Goal: Task Accomplishment & Management: Manage account settings

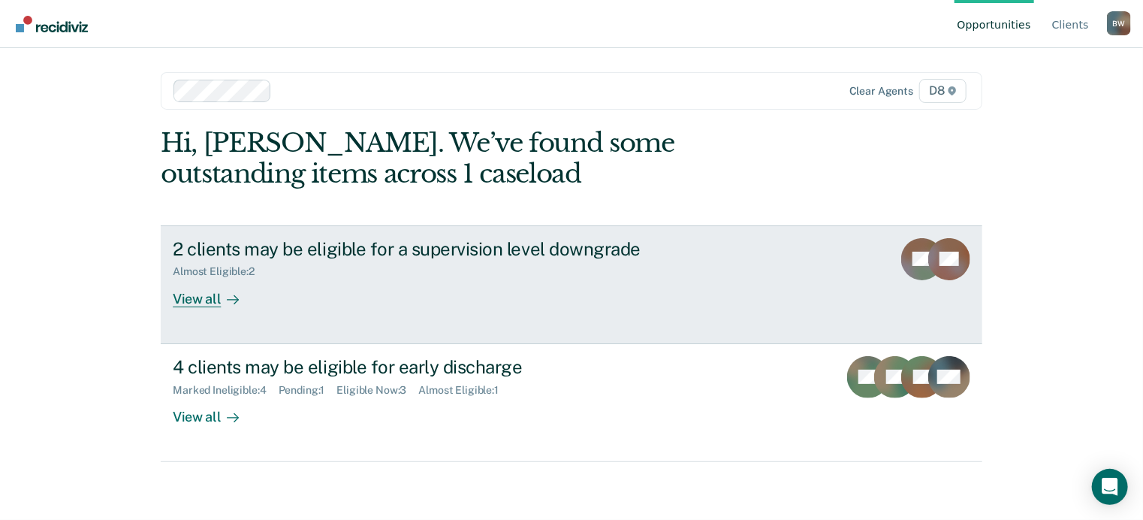
click at [556, 288] on div "2 clients may be eligible for a supervision level downgrade Almost Eligible : 2…" at bounding box center [454, 272] width 563 height 69
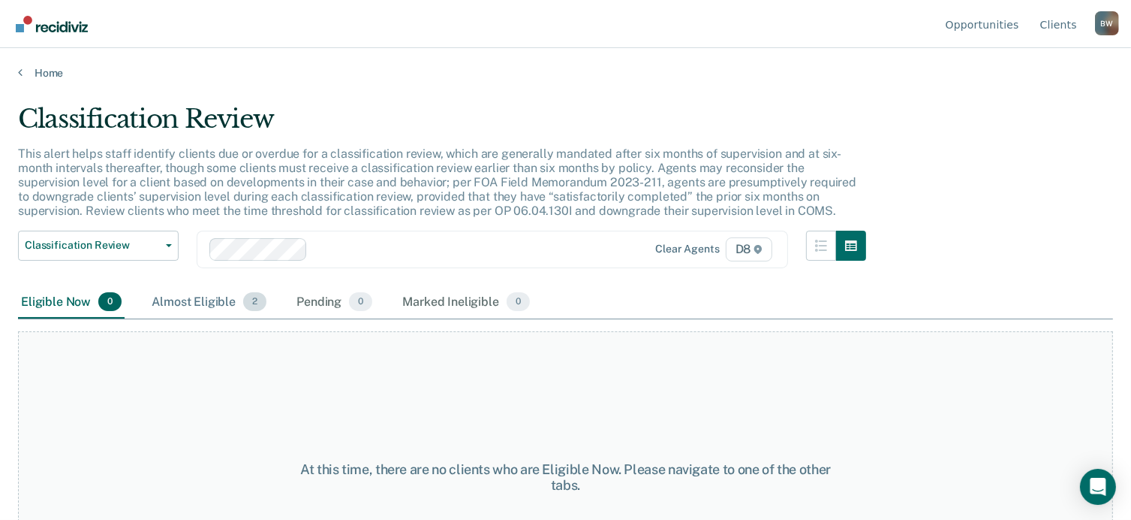
click at [189, 297] on div "Almost Eligible 2" at bounding box center [209, 302] width 121 height 33
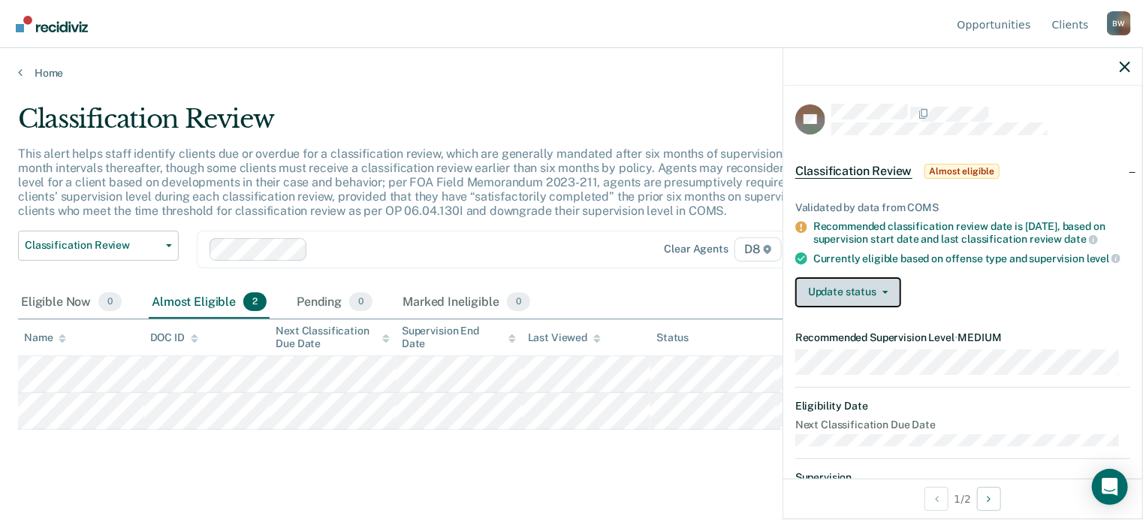
click at [851, 307] on button "Update status" at bounding box center [848, 292] width 106 height 30
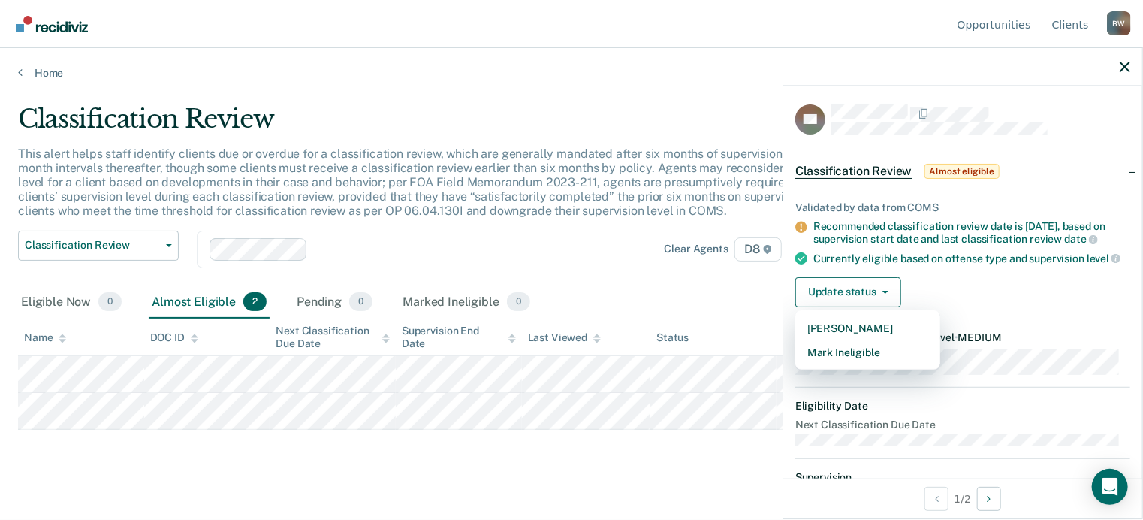
click at [952, 265] on div "Currently eligible based on offense type and supervision level" at bounding box center [971, 259] width 317 height 14
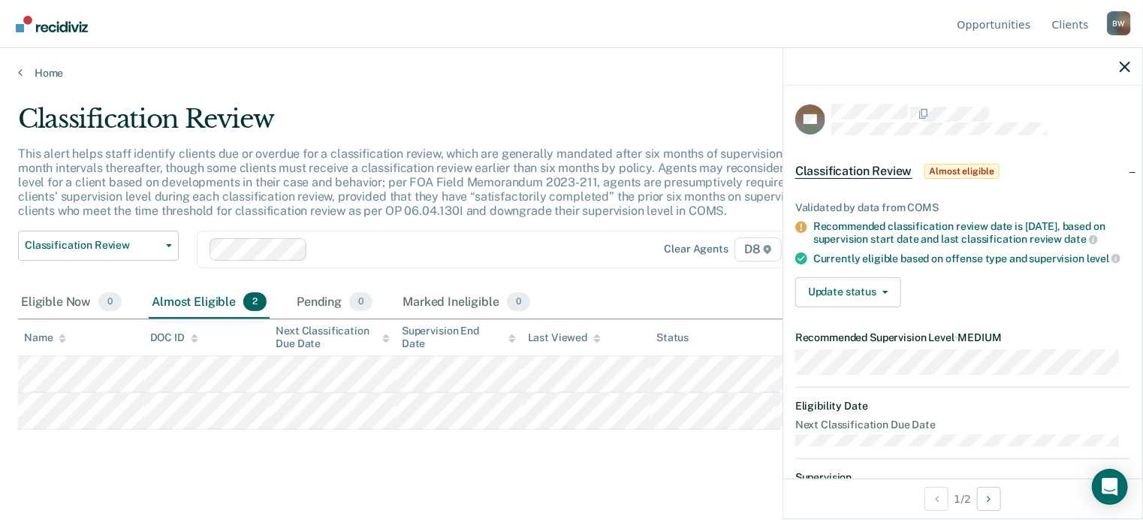
click at [836, 220] on div "Recommended classification review date is [DATE], based on supervision start da…" at bounding box center [971, 233] width 317 height 26
click at [1117, 70] on div at bounding box center [962, 67] width 359 height 38
click at [47, 71] on link "Home" at bounding box center [571, 73] width 1107 height 14
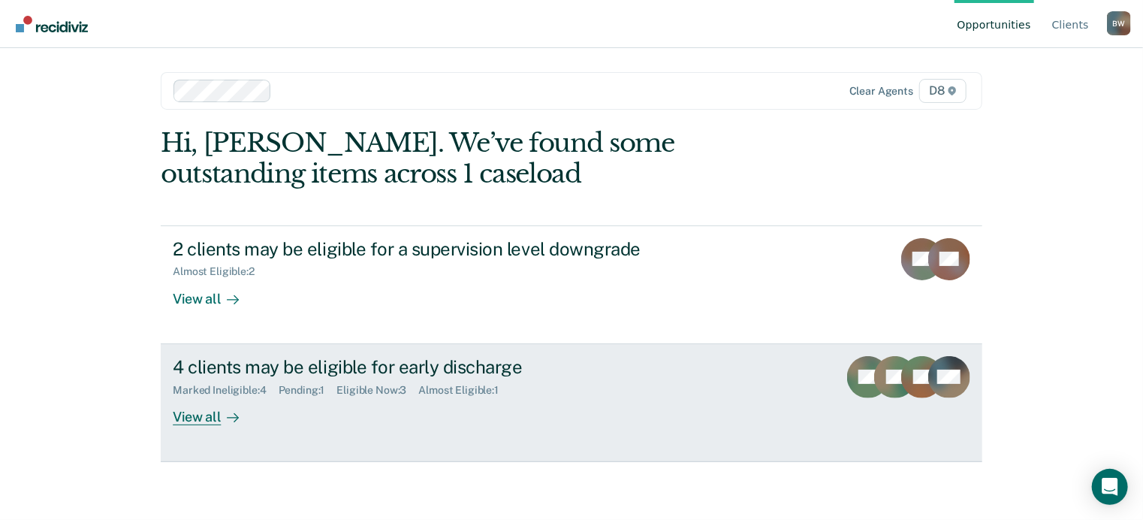
click at [363, 384] on div "Eligible Now : 3" at bounding box center [377, 390] width 82 height 13
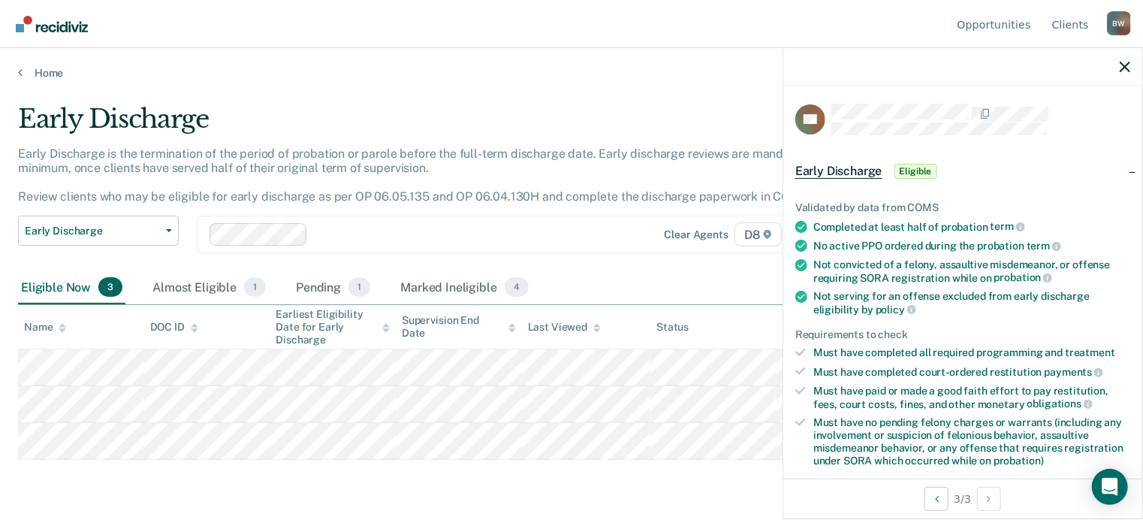
scroll to position [344, 0]
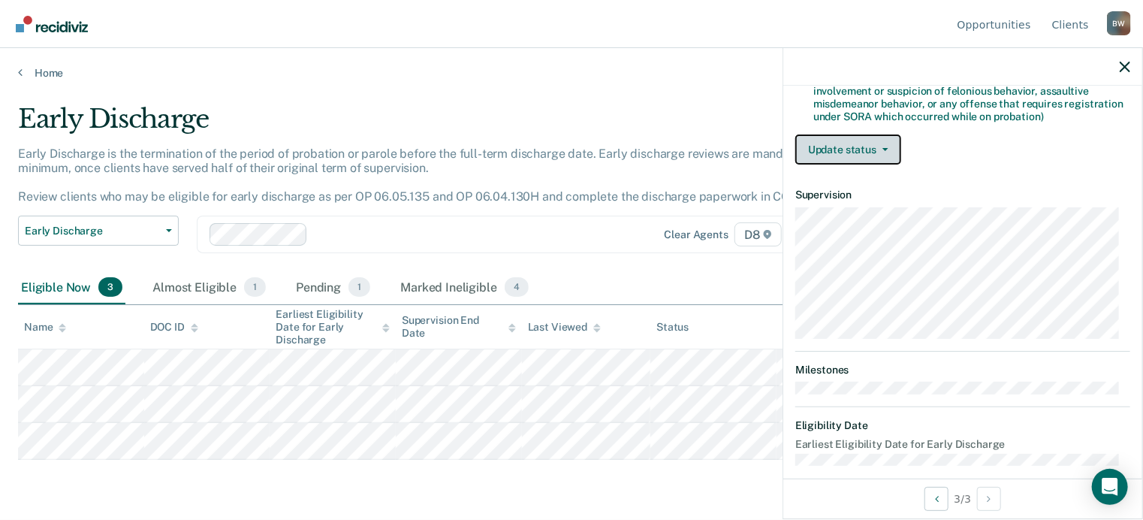
click at [847, 153] on button "Update status" at bounding box center [848, 149] width 106 height 30
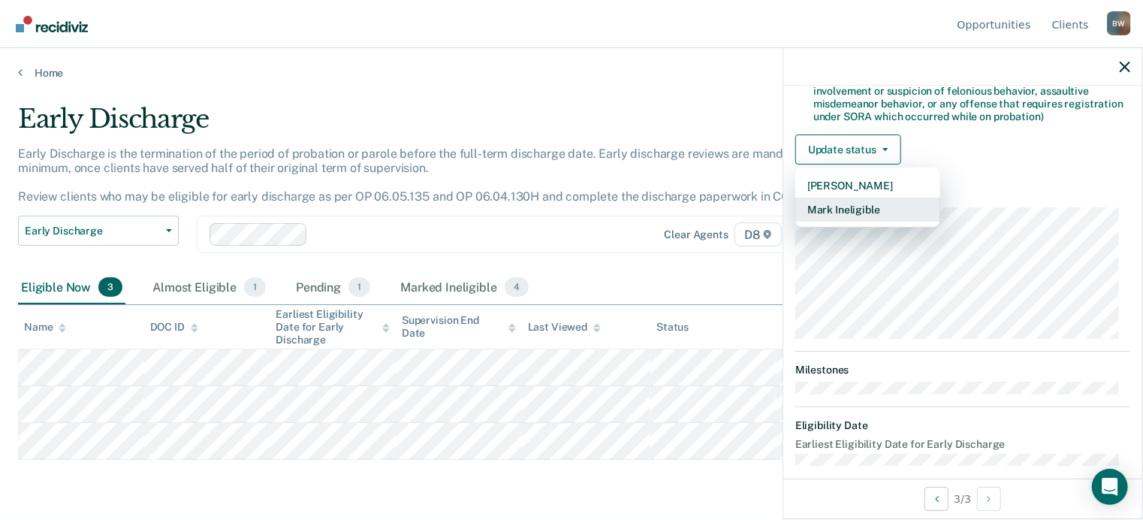
click at [839, 206] on button "Mark Ineligible" at bounding box center [867, 209] width 145 height 24
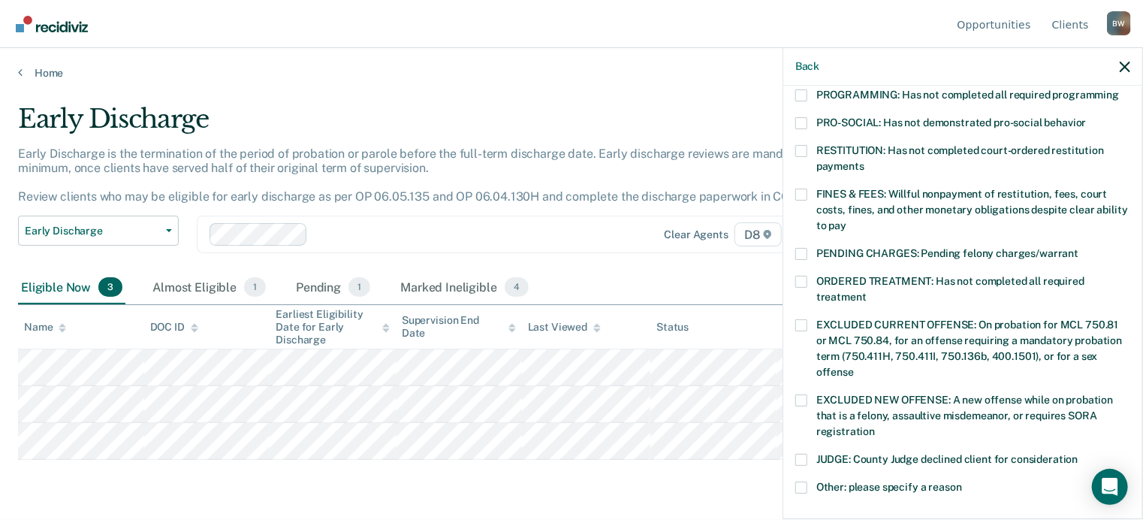
click at [814, 481] on label "Other: please specify a reason" at bounding box center [962, 489] width 335 height 16
click at [962, 481] on input "Other: please specify a reason" at bounding box center [962, 481] width 0 height 0
drag, startPoint x: 845, startPoint y: 498, endPoint x: 859, endPoint y: 544, distance: 48.5
click at [859, 520] on html "Looks like you’re using Internet Explorer 11. For faster loading and a better e…" at bounding box center [571, 260] width 1143 height 520
drag, startPoint x: 859, startPoint y: 544, endPoint x: 1000, endPoint y: 491, distance: 150.9
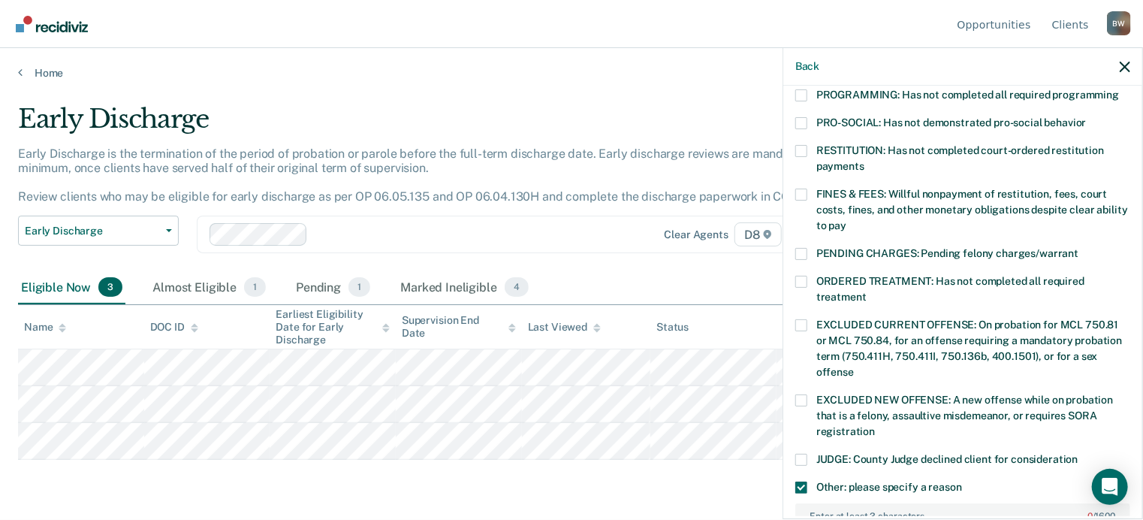
click at [1000, 505] on label "Enter at least 3 characters 0 / 1600" at bounding box center [963, 513] width 332 height 17
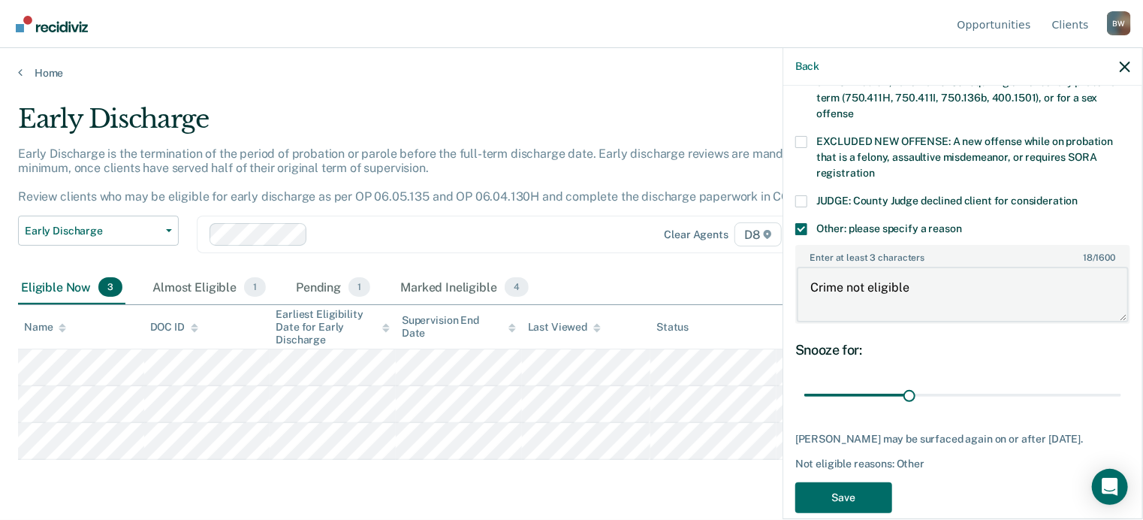
scroll to position [619, 0]
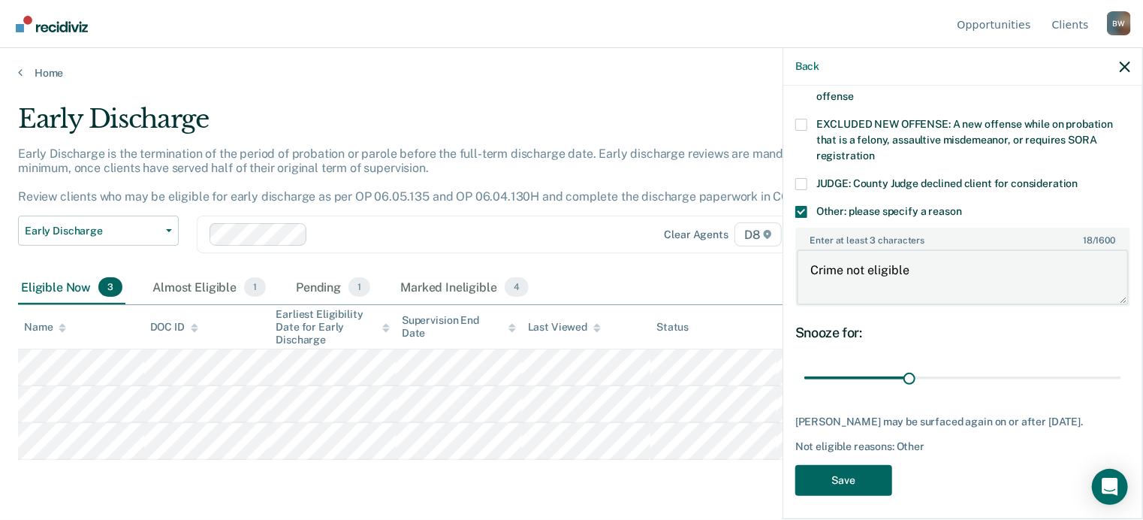
type textarea "Crime not eligible"
click at [827, 468] on button "Save" at bounding box center [843, 480] width 97 height 31
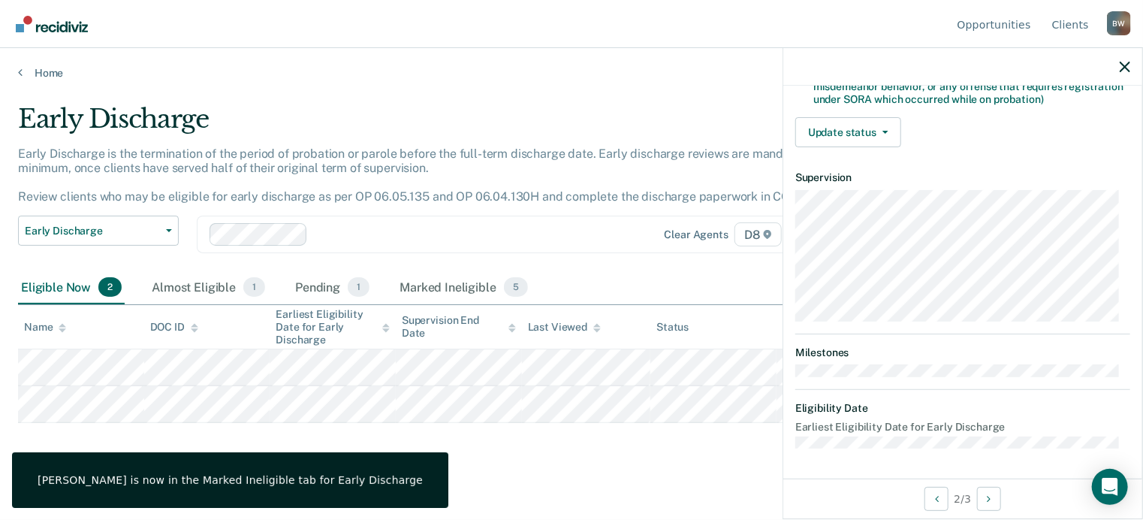
scroll to position [356, 0]
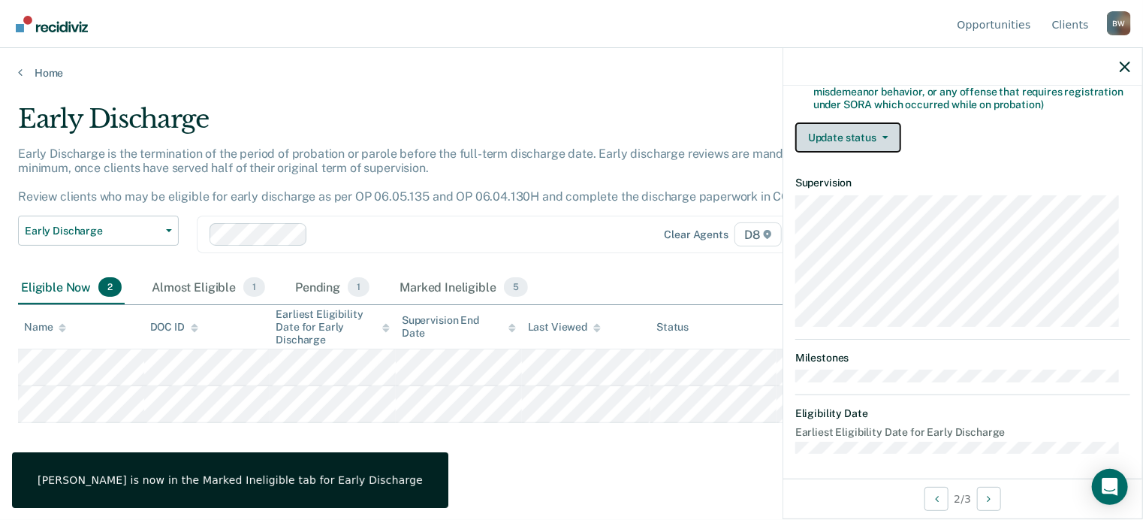
click at [844, 128] on button "Update status" at bounding box center [848, 137] width 106 height 30
